Goal: Task Accomplishment & Management: Manage account settings

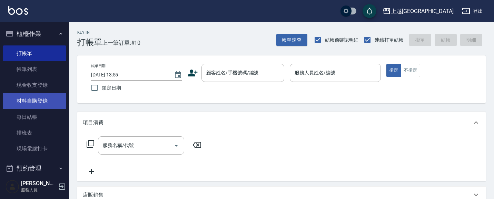
scroll to position [6, 0]
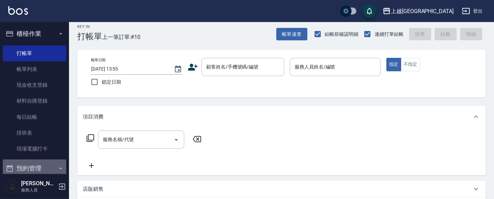
click at [58, 168] on icon "button" at bounding box center [61, 169] width 6 height 6
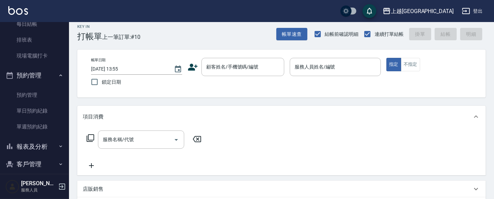
scroll to position [97, 0]
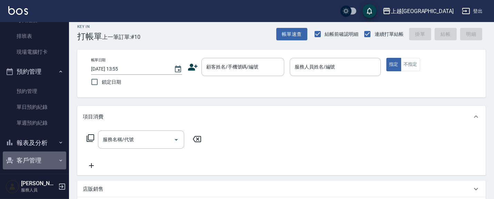
click at [38, 160] on button "客戶管理" at bounding box center [34, 161] width 63 height 18
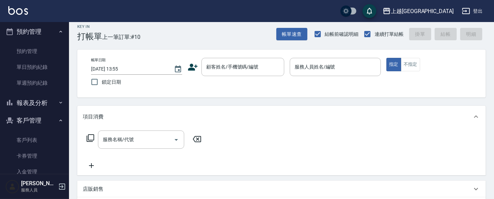
scroll to position [139, 0]
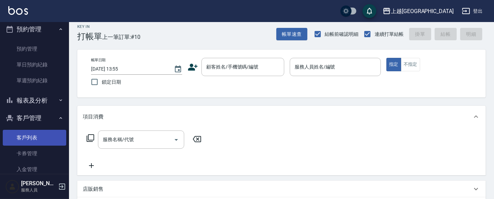
click at [36, 136] on link "客戶列表" at bounding box center [34, 138] width 63 height 16
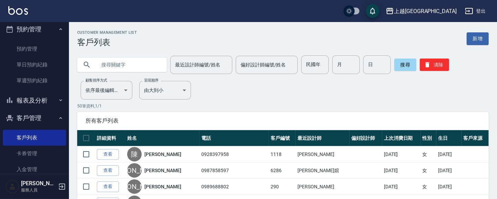
click at [147, 63] on input "text" at bounding box center [129, 65] width 65 height 19
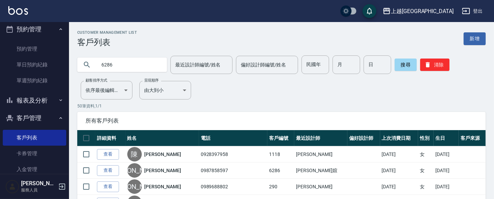
type input "6286"
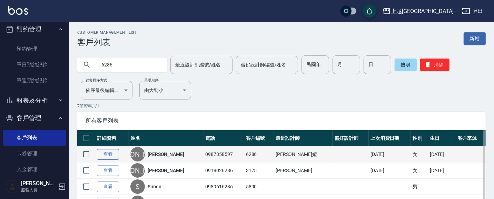
click at [108, 154] on link "查看" at bounding box center [108, 154] width 22 height 11
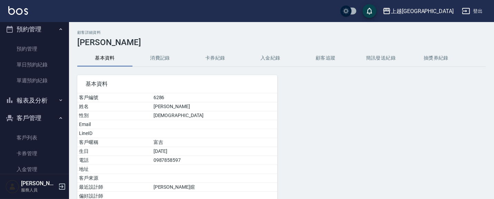
click at [160, 60] on button "消費記錄" at bounding box center [159, 58] width 55 height 17
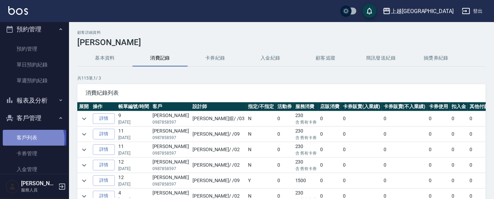
click at [30, 139] on link "客戶列表" at bounding box center [34, 138] width 63 height 16
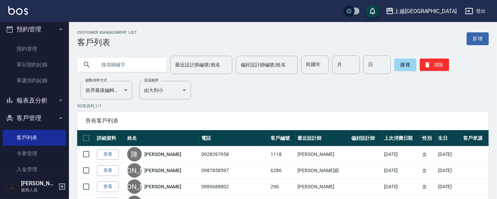
click at [149, 61] on input "text" at bounding box center [129, 65] width 65 height 19
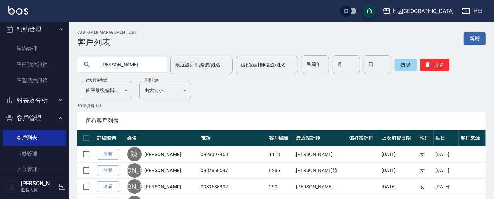
type input "[PERSON_NAME]"
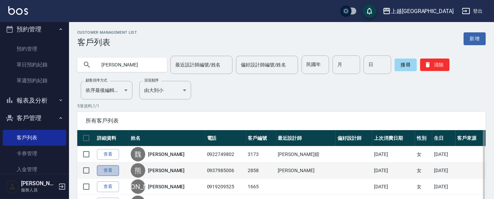
click at [108, 169] on link "查看" at bounding box center [108, 171] width 22 height 11
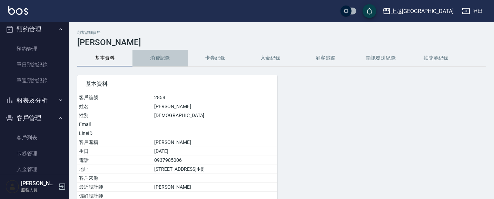
click at [159, 57] on button "消費記錄" at bounding box center [159, 58] width 55 height 17
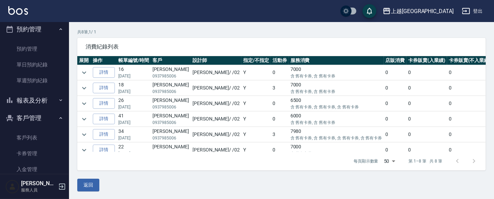
scroll to position [47, 0]
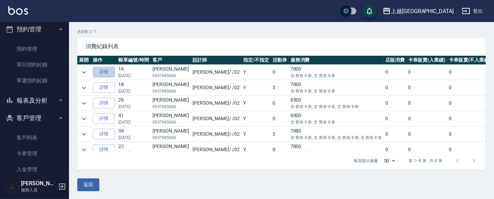
click at [106, 70] on link "詳情" at bounding box center [104, 72] width 22 height 11
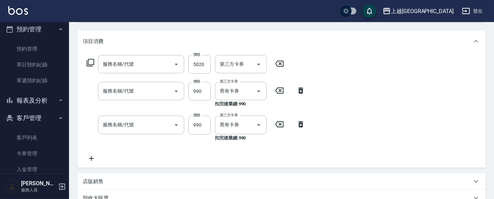
type input "[DATE] 19:45"
type input "[PERSON_NAME]-02"
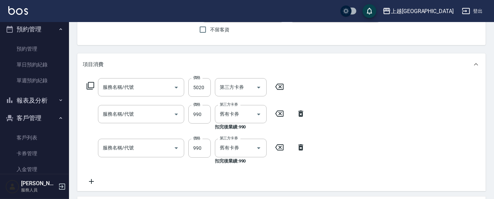
type input "[PERSON_NAME]/0937985006/2858"
type input "染髮[3500](514)"
type input "(芙)蘆薈髮膜套卡(自材)(639)"
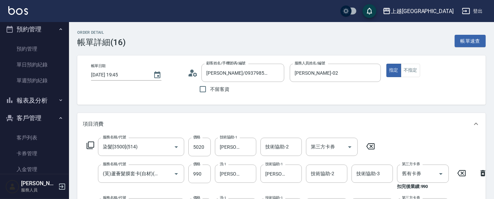
scroll to position [0, 0]
click at [37, 136] on link "客戶列表" at bounding box center [34, 138] width 63 height 16
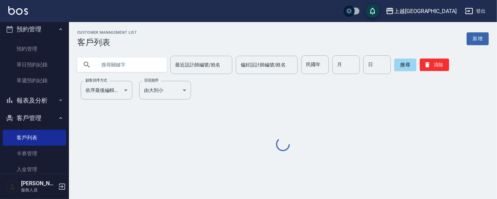
click at [137, 63] on input "text" at bounding box center [129, 65] width 65 height 19
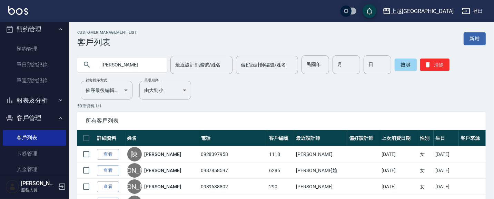
type input "[PERSON_NAME]"
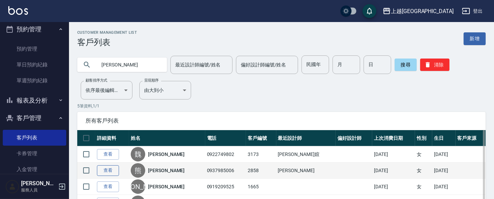
click at [108, 170] on link "查看" at bounding box center [108, 171] width 22 height 11
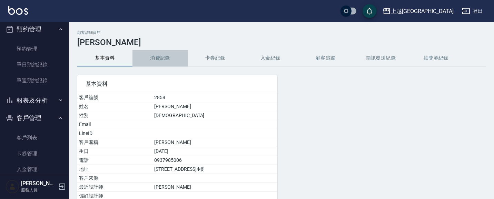
click at [164, 59] on button "消費記錄" at bounding box center [159, 58] width 55 height 17
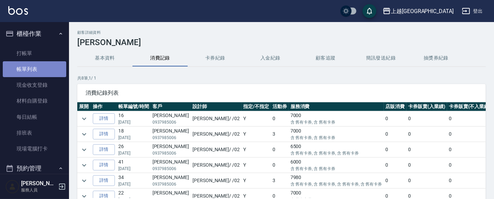
click at [45, 66] on link "帳單列表" at bounding box center [34, 69] width 63 height 16
